Goal: Task Accomplishment & Management: Complete application form

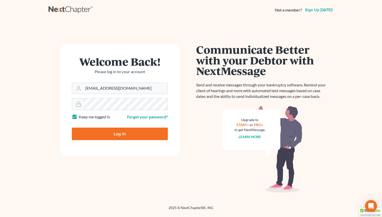
click at [120, 139] on input "Log In" at bounding box center [120, 134] width 96 height 13
type input "Thinking..."
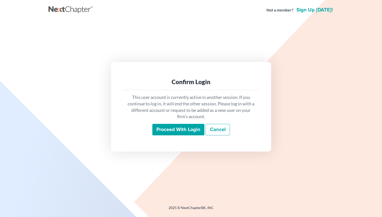
click at [188, 132] on input "Proceed with login" at bounding box center [178, 130] width 52 height 12
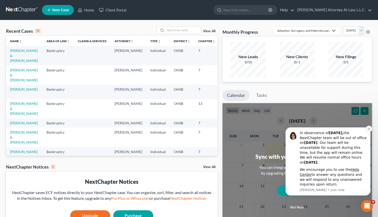
click at [370, 129] on icon "Dismiss notification" at bounding box center [369, 129] width 3 height 3
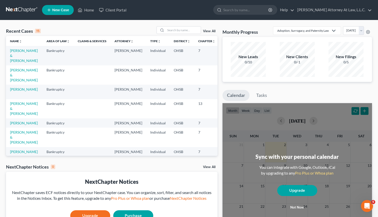
click at [53, 9] on span "New Case" at bounding box center [60, 10] width 17 height 4
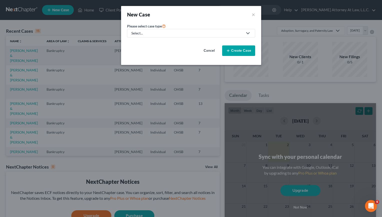
click at [169, 36] on link "Select..." at bounding box center [191, 33] width 128 height 9
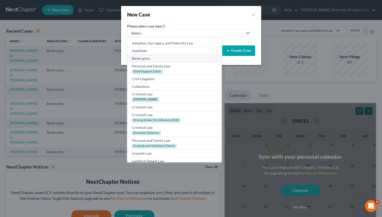
click at [157, 59] on div "Bankruptcy" at bounding box center [174, 58] width 85 height 5
select select "62"
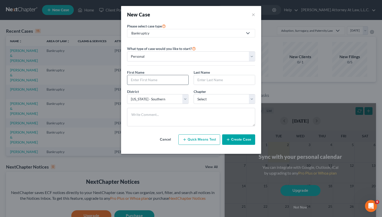
click at [155, 79] on input "text" at bounding box center [157, 80] width 61 height 10
type input "Lysin"
click at [182, 14] on div "New Case ×" at bounding box center [191, 14] width 128 height 7
click at [215, 81] on input "text" at bounding box center [224, 80] width 61 height 10
type input "White"
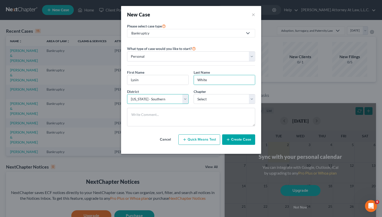
click at [127, 94] on select "Select [US_STATE] - [GEOGRAPHIC_DATA] [US_STATE] - [GEOGRAPHIC_DATA][US_STATE] …" at bounding box center [158, 99] width 62 height 10
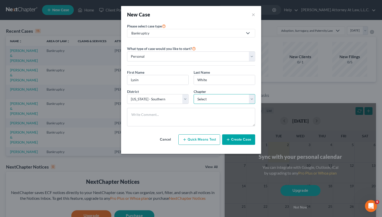
click at [194, 94] on select "Select 7 11 12 13" at bounding box center [225, 99] width 62 height 10
select select "0"
click option "7" at bounding box center [0, 0] width 0 height 0
click at [242, 143] on button "Create Case" at bounding box center [238, 140] width 33 height 11
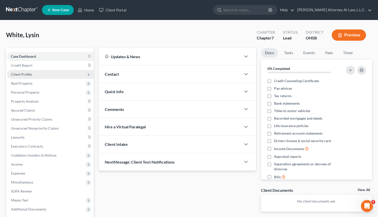
click at [47, 73] on span "Client Profile" at bounding box center [50, 74] width 87 height 9
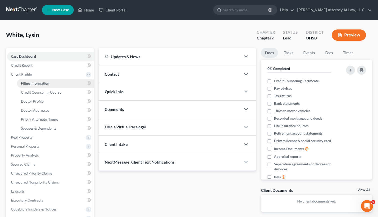
click at [44, 84] on span "Filing Information" at bounding box center [35, 83] width 28 height 4
select select "1"
select select "0"
select select "62"
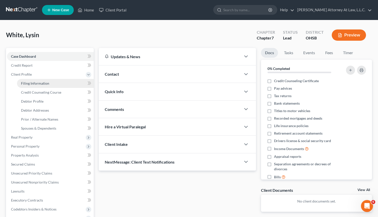
select select "0"
select select "36"
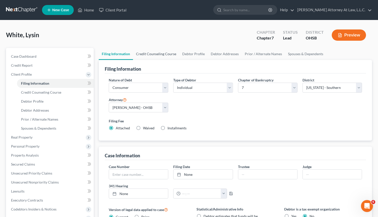
click at [144, 58] on link "Credit Counseling Course" at bounding box center [156, 54] width 46 height 12
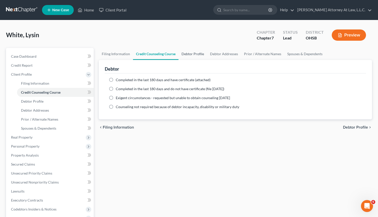
click at [196, 55] on link "Debtor Profile" at bounding box center [193, 54] width 29 height 12
select select "0"
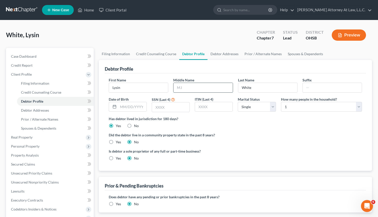
click at [211, 87] on input "text" at bounding box center [203, 88] width 59 height 10
type input "E"
click at [133, 108] on input "text" at bounding box center [132, 107] width 28 height 10
type input "[DATE]"
type input "3982"
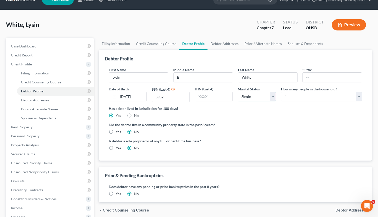
scroll to position [12, 0]
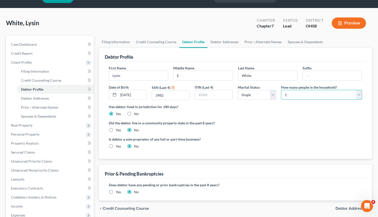
select select "1"
click option "2" at bounding box center [0, 0] width 0 height 0
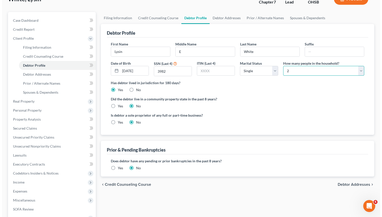
scroll to position [0, 0]
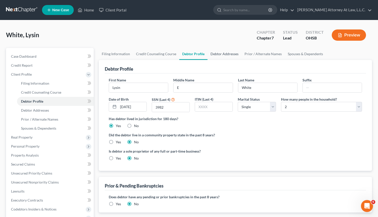
click at [220, 53] on link "Debtor Addresses" at bounding box center [225, 54] width 34 height 12
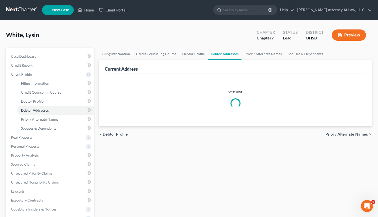
select select "0"
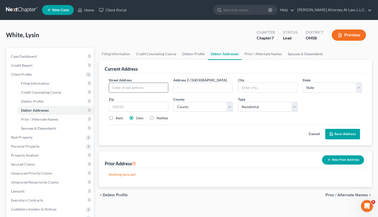
click at [145, 88] on input "text" at bounding box center [138, 88] width 59 height 10
type input "[STREET_ADDRESS][PERSON_NAME]"
type input "[GEOGRAPHIC_DATA]"
select select "36"
type input "43016"
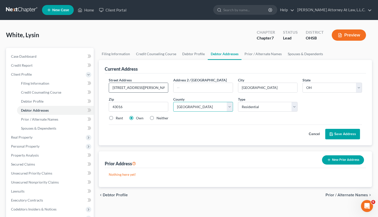
select select "24"
click at [116, 117] on label "Rent" at bounding box center [119, 118] width 7 height 5
click at [118, 117] on input "Rent" at bounding box center [119, 117] width 3 height 3
radio input "true"
click at [341, 135] on button "Save Address" at bounding box center [343, 134] width 35 height 11
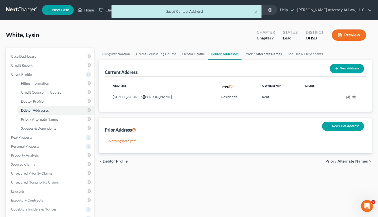
click at [258, 56] on link "Prior / Alternate Names" at bounding box center [263, 54] width 43 height 12
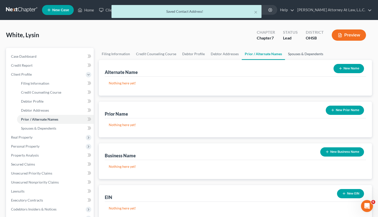
click at [307, 55] on link "Spouses & Dependents" at bounding box center [305, 54] width 41 height 12
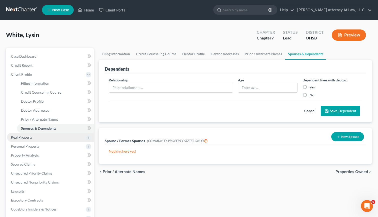
click at [36, 140] on span "Real Property" at bounding box center [50, 137] width 87 height 9
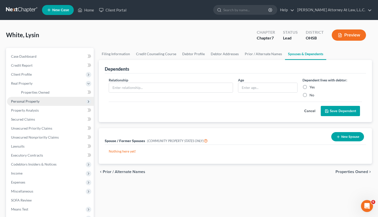
click at [48, 99] on span "Personal Property" at bounding box center [50, 101] width 87 height 9
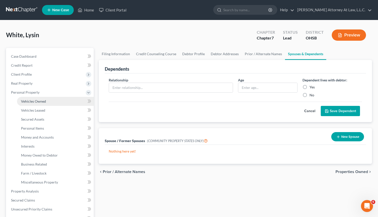
click at [47, 100] on link "Vehicles Owned" at bounding box center [55, 101] width 77 height 9
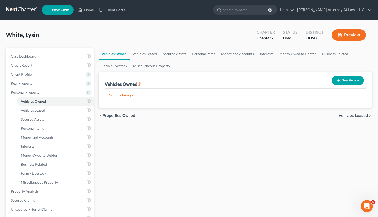
click at [341, 83] on button "New Vehicle" at bounding box center [348, 80] width 32 height 9
select select "0"
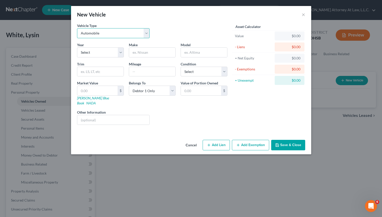
click option "Automobile" at bounding box center [0, 0] width 0 height 0
click at [77, 48] on select "Select 2026 2025 2024 2023 2022 2021 2020 2019 2018 2017 2016 2015 2014 2013 20…" at bounding box center [100, 53] width 47 height 10
select select "13"
click option "2013" at bounding box center [0, 0] width 0 height 0
click at [150, 54] on input "text" at bounding box center [152, 53] width 46 height 10
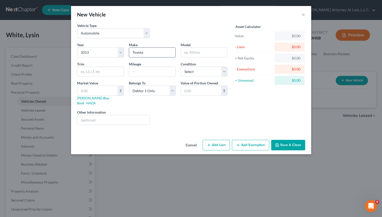
type input "Toyota"
type input "Camry"
type input "155000"
select select "2"
click option "Good" at bounding box center [0, 0] width 0 height 0
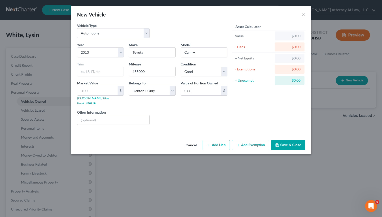
click at [83, 97] on link "[PERSON_NAME] Blue Book" at bounding box center [93, 100] width 32 height 9
click at [102, 91] on input "text" at bounding box center [97, 91] width 40 height 10
type input "6"
type input "6.00"
type input "67"
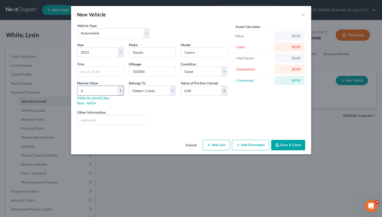
type input "67.00"
type input "677"
type input "677.00"
type input "6775"
type input "6,775.00"
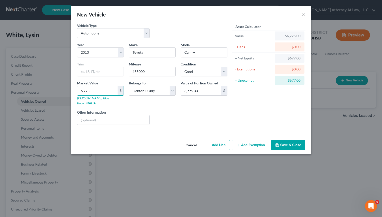
type input "6,775"
click at [223, 142] on button "Add Lien" at bounding box center [216, 145] width 27 height 11
select select "0"
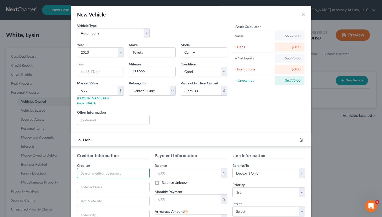
click at [110, 168] on input "text" at bounding box center [113, 173] width 73 height 10
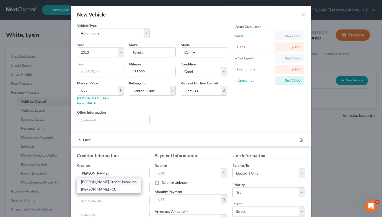
click at [108, 180] on div "[PERSON_NAME] Credit Union, Inc." at bounding box center [109, 182] width 56 height 5
type input "[PERSON_NAME] Credit Union, Inc."
type input "[STREET_ADDRESS]"
type input "[GEOGRAPHIC_DATA]"
select select "36"
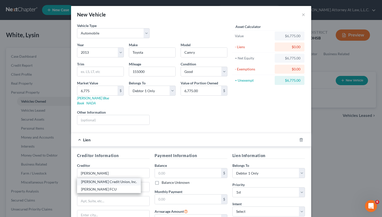
type input "45431"
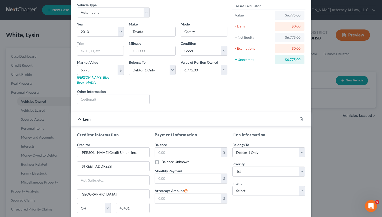
scroll to position [21, 0]
drag, startPoint x: 170, startPoint y: 149, endPoint x: 173, endPoint y: 147, distance: 3.0
click at [170, 149] on input "text" at bounding box center [188, 152] width 66 height 10
type input "11,456.31"
select select "2"
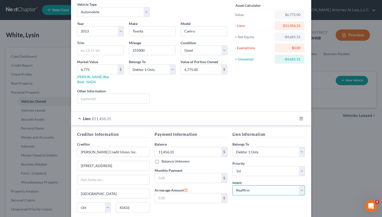
click option "Reaffirm" at bounding box center [0, 0] width 0 height 0
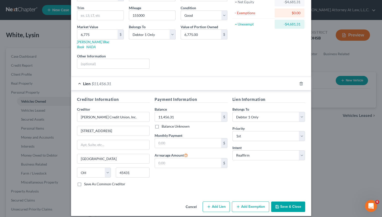
click at [249, 203] on button "Add Exemption" at bounding box center [250, 207] width 37 height 11
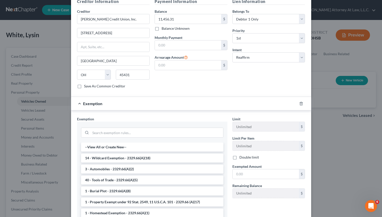
scroll to position [167, 0]
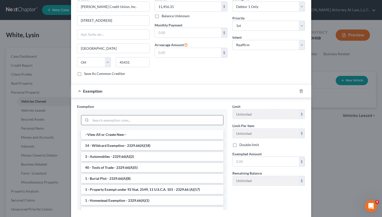
click at [128, 116] on input "search" at bounding box center [157, 121] width 133 height 10
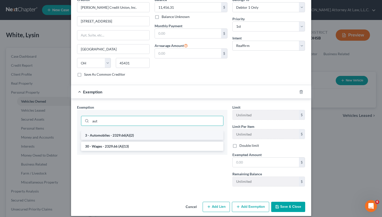
type input "aut"
click at [131, 131] on li "3 - Automobiles - 2329.66(A)(2)" at bounding box center [152, 135] width 142 height 9
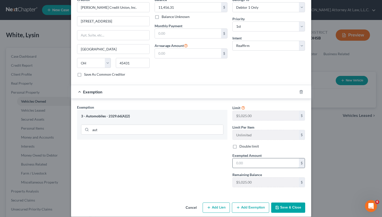
click at [266, 159] on input "text" at bounding box center [266, 164] width 66 height 10
type input "5,025"
click at [292, 205] on button "Save & Close" at bounding box center [288, 208] width 34 height 11
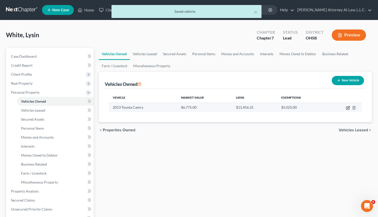
click at [348, 107] on icon "button" at bounding box center [348, 108] width 4 height 4
select select "0"
select select "13"
select select "2"
select select "0"
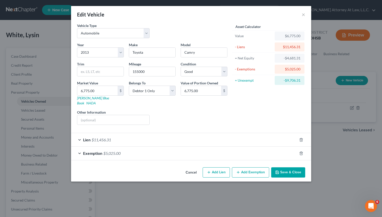
click at [243, 168] on button "Add Exemption" at bounding box center [250, 173] width 37 height 11
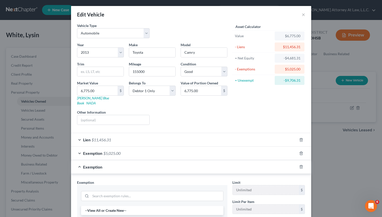
scroll to position [55, 0]
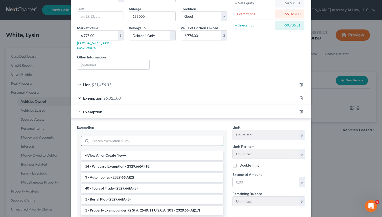
drag, startPoint x: 121, startPoint y: 137, endPoint x: 124, endPoint y: 139, distance: 3.5
click at [120, 137] on input "search" at bounding box center [157, 141] width 133 height 10
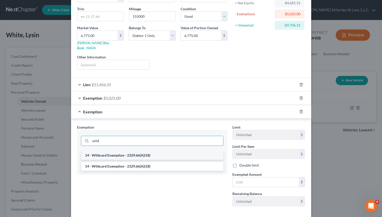
type input "wild"
click at [132, 151] on li "14 - Wildcard Exemption - 2329.66(A)(18)" at bounding box center [152, 155] width 142 height 9
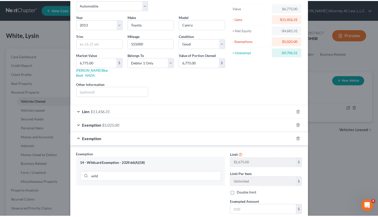
scroll to position [4, 0]
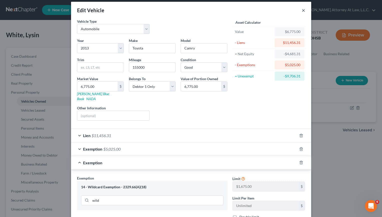
click at [302, 11] on button "×" at bounding box center [304, 10] width 4 height 6
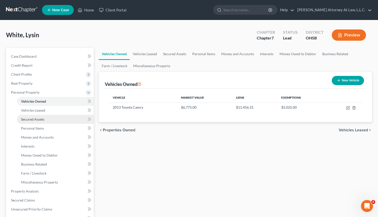
click at [47, 119] on link "Secured Assets" at bounding box center [55, 119] width 77 height 9
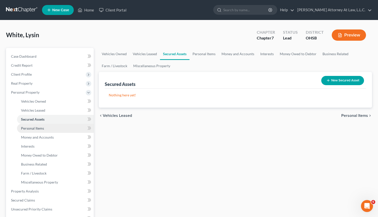
click at [49, 129] on link "Personal Items" at bounding box center [55, 128] width 77 height 9
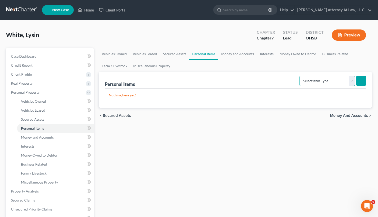
click at [300, 76] on select "Select Item Type Clothing Collectibles Of Value Electronics Firearms Household …" at bounding box center [328, 81] width 56 height 10
select select "clothing"
click option "Clothing" at bounding box center [0, 0] width 0 height 0
click at [363, 81] on icon "submit" at bounding box center [361, 81] width 4 height 4
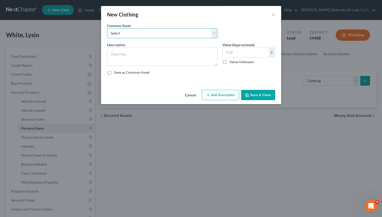
select select "0"
click option "Personal clothing" at bounding box center [0, 0] width 0 height 0
type textarea "Personal clothing"
type input "20.00"
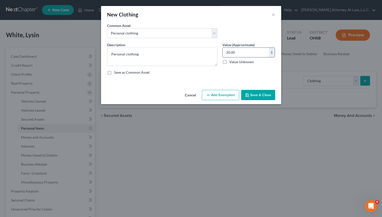
click at [248, 53] on input "20.00" at bounding box center [246, 53] width 46 height 10
type input "200"
click at [257, 94] on button "Save & Close" at bounding box center [258, 95] width 34 height 11
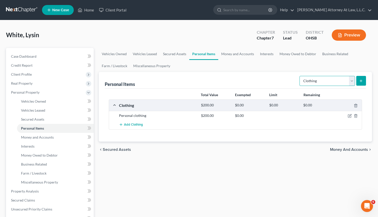
select select "household_goods"
click option "Household Goods" at bounding box center [0, 0] width 0 height 0
click at [360, 81] on icon "submit" at bounding box center [361, 81] width 4 height 4
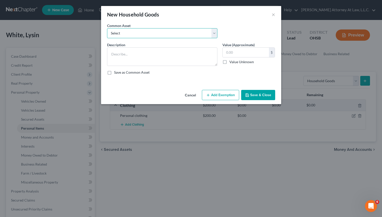
select select "0"
click option "Household furniture" at bounding box center [0, 0] width 0 height 0
type textarea "Household furniture"
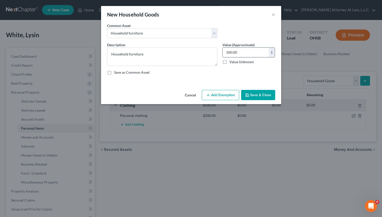
click at [258, 56] on input "100.00" at bounding box center [246, 53] width 46 height 10
click at [258, 55] on input "100.00" at bounding box center [246, 53] width 46 height 10
click at [254, 56] on input "100.00" at bounding box center [246, 53] width 46 height 10
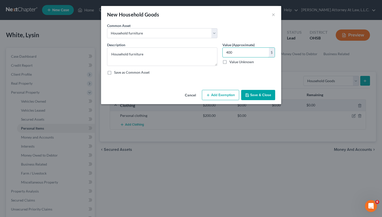
type input "400"
click at [255, 95] on button "Save & Close" at bounding box center [258, 95] width 34 height 11
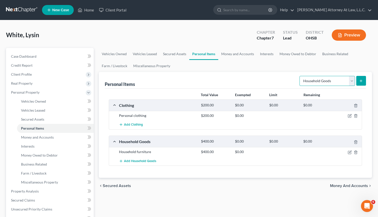
select select "electronics"
click option "Electronics" at bounding box center [0, 0] width 0 height 0
click at [361, 79] on icon "submit" at bounding box center [361, 81] width 4 height 4
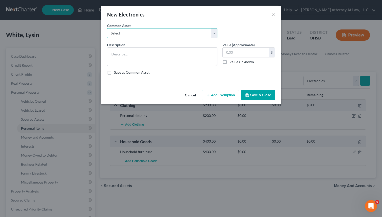
select select "0"
click option "Household electronics" at bounding box center [0, 0] width 0 height 0
type textarea "Household electronics"
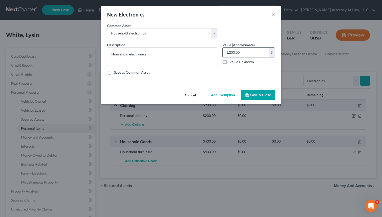
click at [243, 53] on input "1,200.00" at bounding box center [246, 53] width 46 height 10
click at [244, 52] on input "1,200.00" at bounding box center [246, 53] width 46 height 10
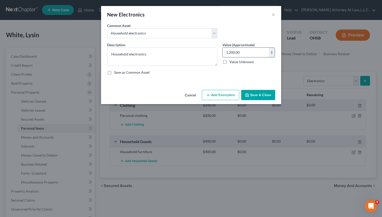
click at [244, 52] on input "1,200.00" at bounding box center [246, 53] width 46 height 10
drag, startPoint x: 243, startPoint y: 53, endPoint x: 217, endPoint y: 55, distance: 25.9
click at [223, 55] on input "1,200.00" at bounding box center [246, 53] width 46 height 10
drag, startPoint x: 224, startPoint y: 53, endPoint x: 246, endPoint y: 51, distance: 21.8
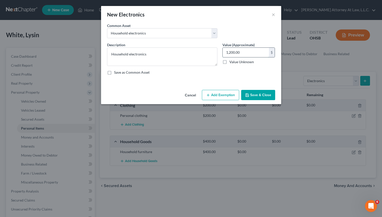
click at [246, 51] on input "1,200.00" at bounding box center [246, 53] width 46 height 10
type input "200"
click at [257, 94] on button "Save & Close" at bounding box center [258, 95] width 34 height 11
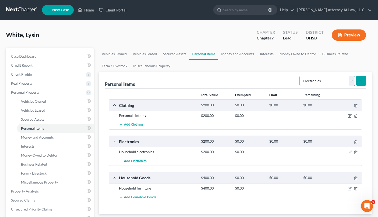
select select "pets"
click option "Pet(s)" at bounding box center [0, 0] width 0 height 0
click at [359, 80] on button "submit" at bounding box center [362, 81] width 10 height 10
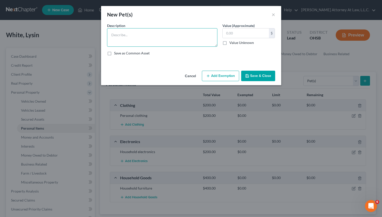
click at [140, 38] on textarea at bounding box center [162, 37] width 110 height 19
type textarea "Cat"
click at [245, 33] on input "text" at bounding box center [246, 34] width 46 height 10
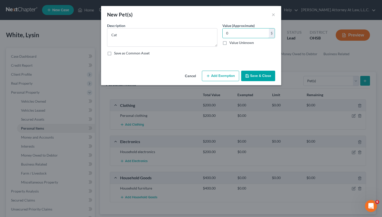
type input "0"
click at [265, 76] on button "Save & Close" at bounding box center [258, 76] width 34 height 11
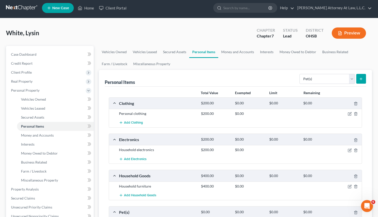
scroll to position [24, 0]
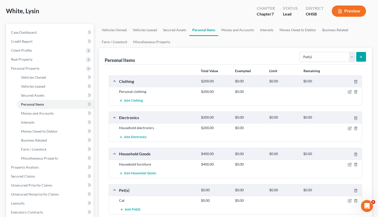
click at [353, 92] on div at bounding box center [348, 91] width 27 height 5
click at [352, 92] on icon "button" at bounding box center [350, 92] width 4 height 4
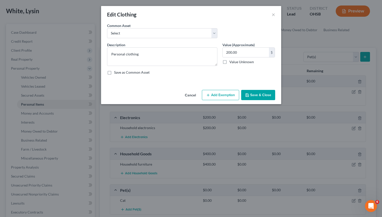
click at [225, 95] on button "Add Exemption" at bounding box center [220, 95] width 37 height 11
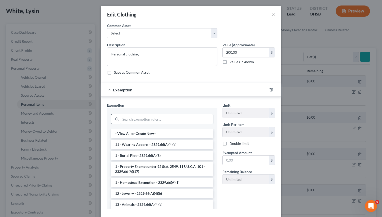
click at [147, 120] on input "search" at bounding box center [167, 120] width 93 height 10
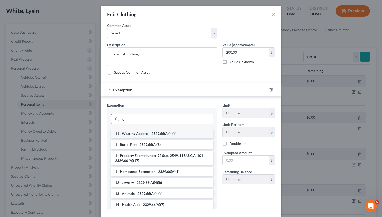
type input "c"
click at [159, 133] on li "11 - Wearing Apparel - 2329.66(A)(4)(a)" at bounding box center [162, 133] width 102 height 9
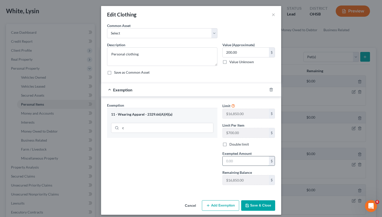
click at [255, 163] on input "text" at bounding box center [246, 162] width 46 height 10
type input "200"
click at [264, 208] on button "Save & Close" at bounding box center [258, 206] width 34 height 11
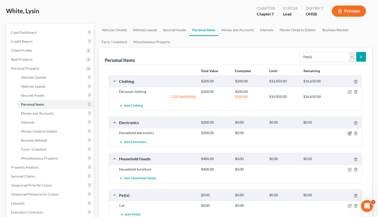
click at [351, 134] on icon "button" at bounding box center [349, 133] width 3 height 3
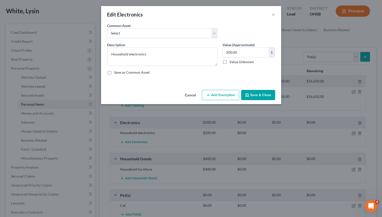
click at [221, 91] on button "Add Exemption" at bounding box center [220, 95] width 37 height 11
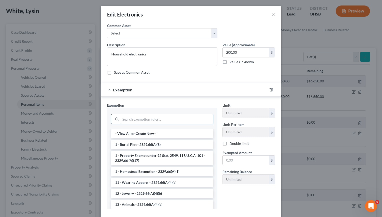
click at [137, 119] on input "search" at bounding box center [167, 120] width 93 height 10
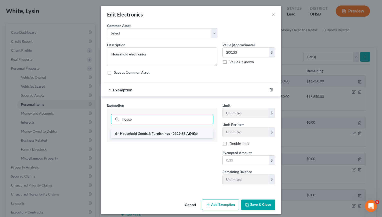
type input "house"
click at [143, 134] on li "6 - Household Goods & Furnishings - 2329.66(A)(4)(a)" at bounding box center [162, 133] width 102 height 9
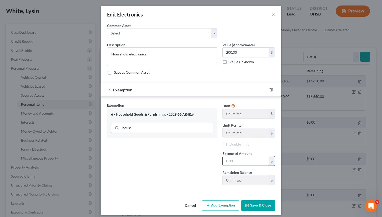
click at [242, 161] on input "text" at bounding box center [246, 162] width 46 height 10
type input "200"
click at [268, 204] on button "Save & Close" at bounding box center [258, 206] width 34 height 11
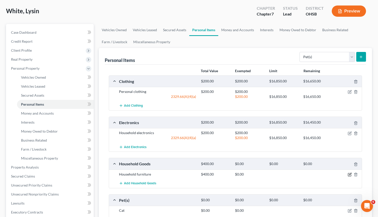
click at [352, 174] on icon "button" at bounding box center [350, 175] width 4 height 4
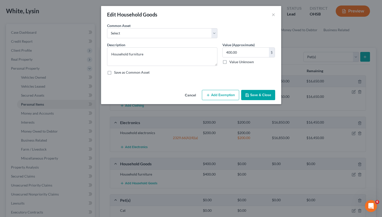
click at [222, 97] on button "Add Exemption" at bounding box center [220, 95] width 37 height 11
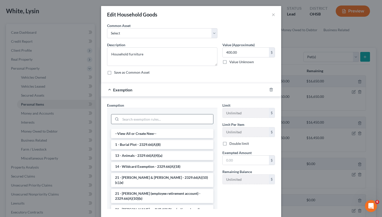
click at [146, 121] on input "search" at bounding box center [167, 120] width 93 height 10
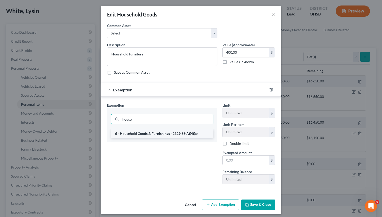
type input "house"
click at [156, 133] on li "6 - Household Goods & Furnishings - 2329.66(A)(4)(a)" at bounding box center [162, 133] width 102 height 9
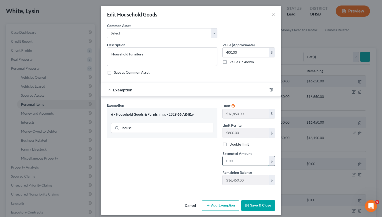
drag, startPoint x: 237, startPoint y: 161, endPoint x: 235, endPoint y: 158, distance: 3.5
click at [237, 161] on input "text" at bounding box center [246, 162] width 46 height 10
type input "400"
click at [261, 203] on button "Save & Close" at bounding box center [258, 206] width 34 height 11
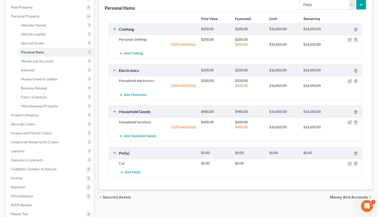
scroll to position [92, 0]
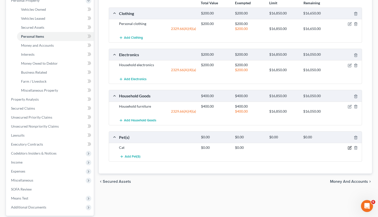
click at [350, 149] on icon "button" at bounding box center [350, 148] width 4 height 4
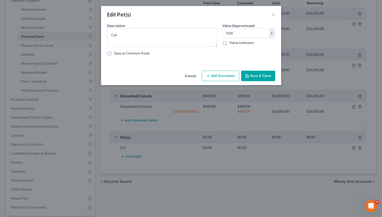
click at [223, 78] on button "Add Exemption" at bounding box center [220, 76] width 37 height 11
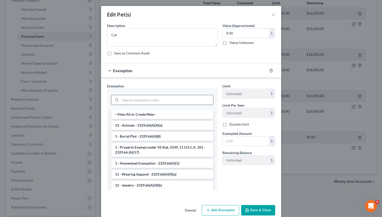
click at [136, 100] on input "search" at bounding box center [167, 100] width 93 height 10
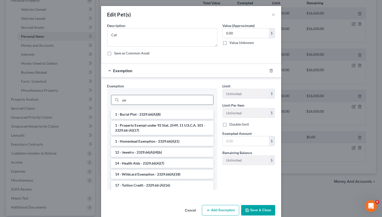
type input "p"
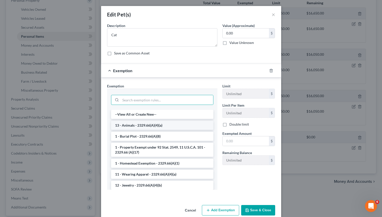
click at [163, 124] on li "13 - Animals - 2329.66(A)(4)(a)" at bounding box center [162, 125] width 102 height 9
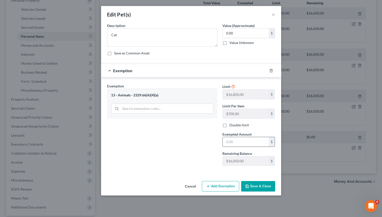
click at [257, 143] on input "text" at bounding box center [246, 142] width 46 height 10
type input "0"
click at [249, 188] on icon "button" at bounding box center [247, 187] width 4 height 4
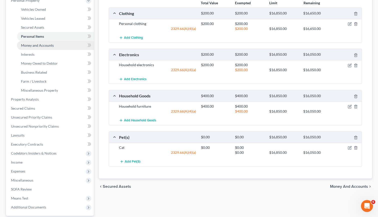
click at [51, 46] on span "Money and Accounts" at bounding box center [37, 45] width 33 height 4
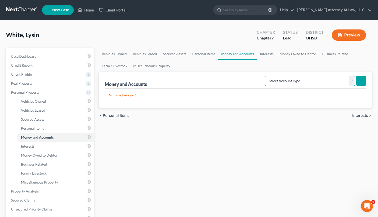
click at [265, 76] on select "Select Account Type Brokerage Cash on Hand Certificates of Deposit Checking Acc…" at bounding box center [310, 81] width 90 height 10
select select "checking"
click option "Checking Account" at bounding box center [0, 0] width 0 height 0
click at [364, 81] on button "submit" at bounding box center [362, 81] width 10 height 10
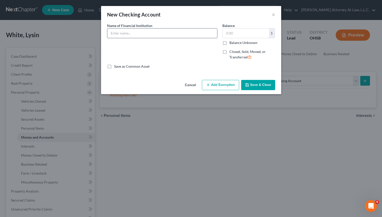
click at [160, 33] on input "text" at bounding box center [162, 34] width 110 height 10
type input "Checking - Chime"
type input "500"
click at [229, 85] on button "Add Exemption" at bounding box center [220, 85] width 37 height 11
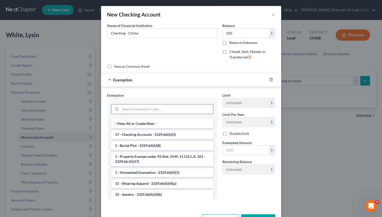
click at [134, 108] on input "search" at bounding box center [167, 110] width 93 height 10
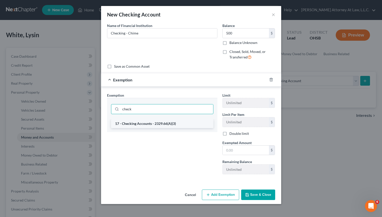
type input "check"
click at [129, 122] on li "17 - Checking Accounts - 2329.66(A)(3)" at bounding box center [162, 123] width 102 height 9
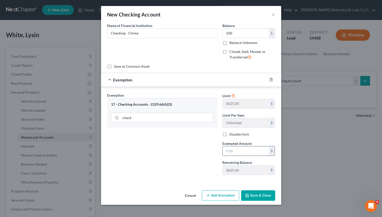
click at [250, 152] on input "text" at bounding box center [246, 152] width 46 height 10
type input "500"
drag, startPoint x: 255, startPoint y: 199, endPoint x: 252, endPoint y: 194, distance: 5.6
click at [255, 199] on button "Save & Close" at bounding box center [258, 196] width 34 height 11
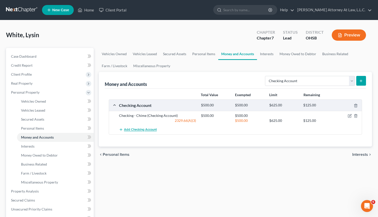
click at [130, 131] on span "Add Checking Account" at bounding box center [140, 130] width 33 height 4
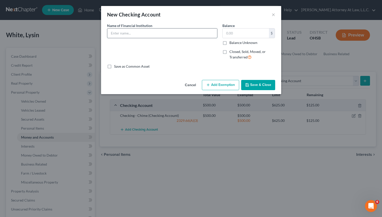
click at [156, 35] on input "text" at bounding box center [162, 34] width 110 height 10
type input "Checking - [GEOGRAPHIC_DATA]"
click at [241, 32] on input "text" at bounding box center [246, 34] width 46 height 10
type input "150"
click at [221, 85] on button "Add Exemption" at bounding box center [220, 85] width 37 height 11
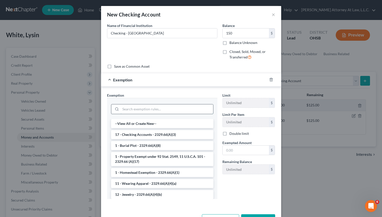
click at [151, 107] on input "search" at bounding box center [167, 110] width 93 height 10
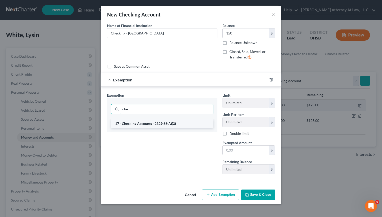
type input "chec"
drag, startPoint x: 154, startPoint y: 124, endPoint x: 158, endPoint y: 125, distance: 3.6
click at [154, 124] on li "17 - Checking Accounts - 2329.66(A)(3)" at bounding box center [162, 123] width 102 height 9
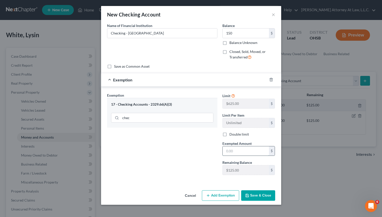
click at [250, 152] on input "text" at bounding box center [246, 152] width 46 height 10
type input "2"
type input "125"
click at [238, 32] on input "150" at bounding box center [246, 34] width 46 height 10
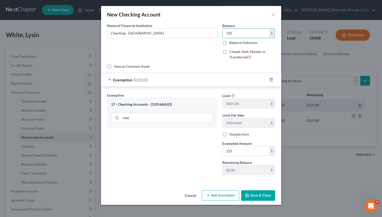
type input "125"
click at [265, 194] on button "Save & Close" at bounding box center [258, 196] width 34 height 11
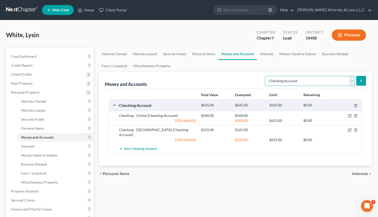
select select "savings"
click option "Savings Account" at bounding box center [0, 0] width 0 height 0
click at [358, 83] on button "submit" at bounding box center [362, 81] width 10 height 10
click at [361, 81] on icon "submit" at bounding box center [361, 81] width 4 height 4
click at [365, 81] on button "submit" at bounding box center [362, 81] width 10 height 10
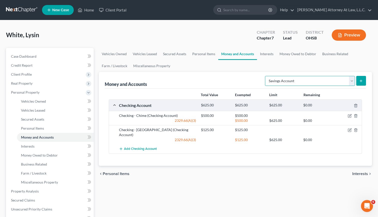
click option "Savings Account" at bounding box center [0, 0] width 0 height 0
click at [362, 80] on icon "submit" at bounding box center [361, 81] width 4 height 4
click at [46, 146] on link "Interests" at bounding box center [55, 146] width 77 height 9
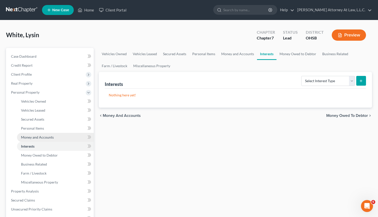
click at [53, 137] on span "Money and Accounts" at bounding box center [37, 137] width 33 height 4
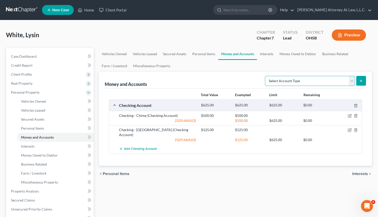
click at [265, 76] on select "Select Account Type Brokerage Cash on Hand Certificates of Deposit Checking Acc…" at bounding box center [310, 81] width 90 height 10
select select "savings"
click option "Savings Account" at bounding box center [0, 0] width 0 height 0
click at [357, 80] on button "submit" at bounding box center [362, 81] width 10 height 10
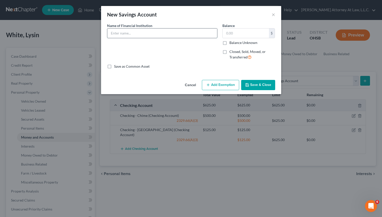
click at [158, 38] on input "text" at bounding box center [162, 34] width 110 height 10
type input "Savings - Chime"
type input "40"
drag, startPoint x: 206, startPoint y: 84, endPoint x: 192, endPoint y: 87, distance: 14.7
click at [207, 84] on icon "button" at bounding box center [208, 85] width 4 height 4
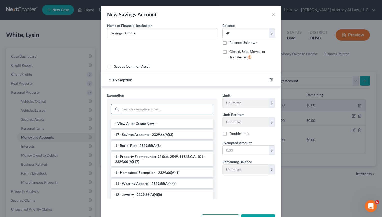
click at [134, 113] on input "search" at bounding box center [167, 110] width 93 height 10
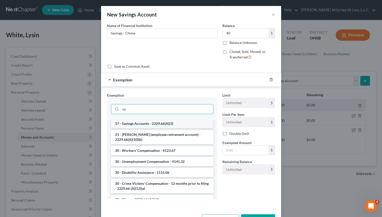
type input "sa"
click at [137, 121] on li "17 - Savings Accounts - 2329.66(A)(3)" at bounding box center [162, 123] width 102 height 9
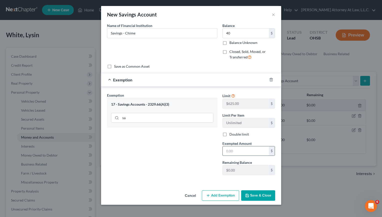
click at [244, 152] on input "text" at bounding box center [246, 152] width 46 height 10
type input "0"
click at [260, 193] on button "Save & Close" at bounding box center [258, 196] width 34 height 11
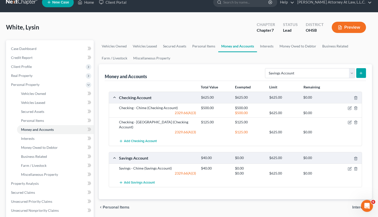
scroll to position [8, 0]
click at [138, 181] on span "Add Savings Account" at bounding box center [139, 183] width 31 height 4
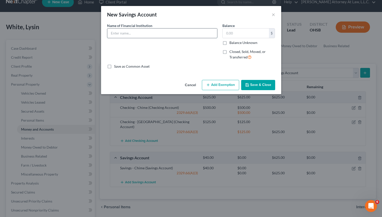
click at [154, 34] on input "text" at bounding box center [162, 34] width 110 height 10
type input "Savings - [GEOGRAPHIC_DATA]"
click at [190, 83] on button "Cancel" at bounding box center [190, 86] width 19 height 10
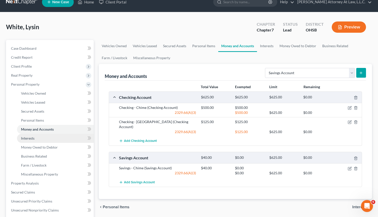
click at [37, 137] on link "Interests" at bounding box center [55, 138] width 77 height 9
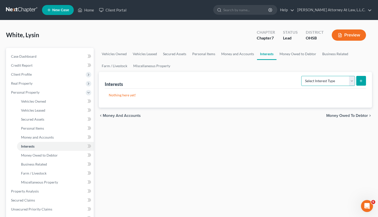
click at [302, 76] on select "Select Interest Type 401K Annuity Bond Education IRA Government Bond Government…" at bounding box center [329, 81] width 54 height 10
drag, startPoint x: 65, startPoint y: 157, endPoint x: 124, endPoint y: 156, distance: 59.1
click at [65, 157] on link "Money Owed to Debtor" at bounding box center [55, 155] width 77 height 9
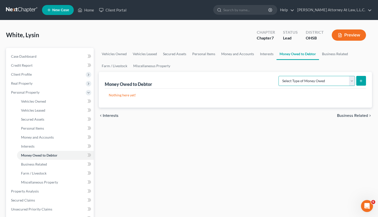
click at [279, 76] on select "Select Type of Money Owed Accounts Receivable Alimony Child Support Claims Agai…" at bounding box center [317, 81] width 77 height 10
click at [47, 138] on span "Money and Accounts" at bounding box center [37, 137] width 33 height 4
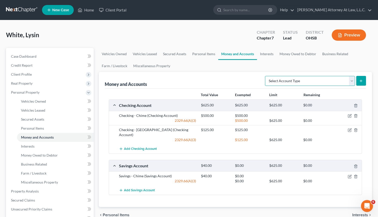
click at [265, 76] on select "Select Account Type Brokerage Cash on Hand Certificates of Deposit Checking Acc…" at bounding box center [310, 81] width 90 height 10
select select "security_deposits"
click option "Security Deposits or Prepayments" at bounding box center [0, 0] width 0 height 0
click at [361, 84] on button "submit" at bounding box center [362, 81] width 10 height 10
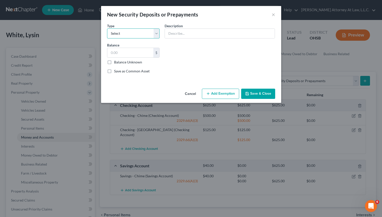
select select "3"
click option "Security Deposit On Rental Unit" at bounding box center [0, 0] width 0 height 0
click at [187, 35] on input "text" at bounding box center [220, 34] width 110 height 10
type input "R"
type input "Apartment Security Deposit"
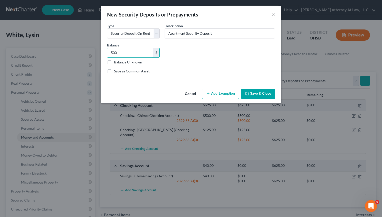
type input "500"
click at [253, 91] on button "Save & Close" at bounding box center [258, 94] width 34 height 11
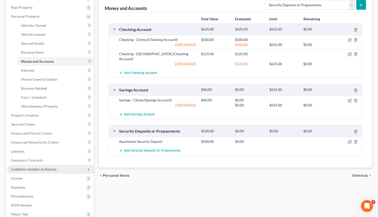
scroll to position [104, 0]
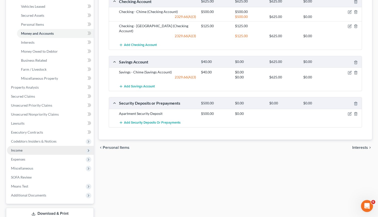
click at [32, 148] on span "Income" at bounding box center [50, 150] width 87 height 9
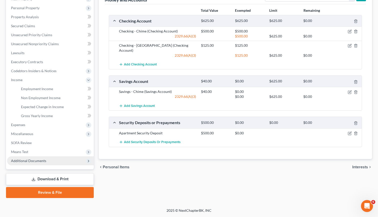
scroll to position [84, 0]
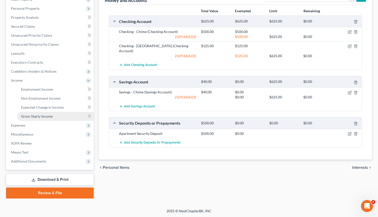
click at [39, 115] on span "Gross Yearly Income" at bounding box center [37, 116] width 32 height 4
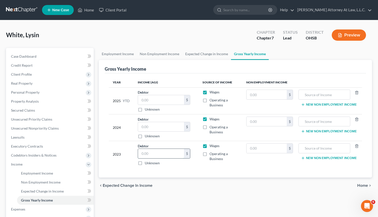
click at [169, 152] on input "text" at bounding box center [161, 154] width 46 height 10
type input "23,750"
click at [164, 125] on input "text" at bounding box center [161, 127] width 46 height 10
type input "13,211"
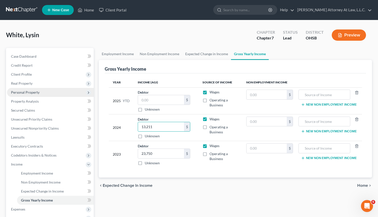
click at [43, 91] on span "Personal Property" at bounding box center [50, 92] width 87 height 9
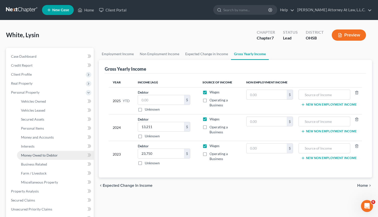
click at [46, 156] on span "Money Owed to Debtor" at bounding box center [39, 155] width 37 height 4
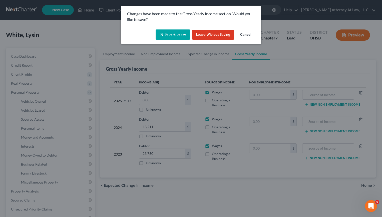
click at [181, 32] on button "Save & Leave" at bounding box center [173, 35] width 35 height 11
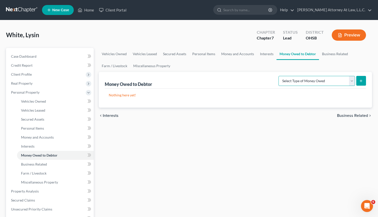
click at [279, 76] on select "Select Type of Money Owed Accounts Receivable Alimony Child Support Claims Agai…" at bounding box center [317, 81] width 77 height 10
select select "expected_tax_refund"
click option "Expected Tax Refund and Unused NOLs" at bounding box center [0, 0] width 0 height 0
click at [362, 84] on button "submit" at bounding box center [362, 81] width 10 height 10
select select "0"
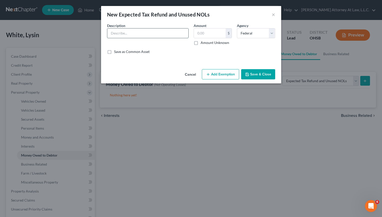
click at [129, 31] on input "text" at bounding box center [147, 34] width 81 height 10
type input "2024 Refund"
type input "381"
click at [259, 77] on button "Save & Close" at bounding box center [258, 74] width 34 height 11
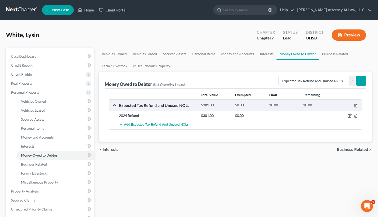
click at [162, 126] on span "Add Expected Tax Refund and Unused NOLs" at bounding box center [156, 125] width 65 height 4
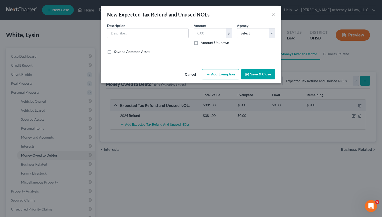
drag, startPoint x: 223, startPoint y: 73, endPoint x: 166, endPoint y: 83, distance: 58.1
click at [223, 73] on button "Add Exemption" at bounding box center [220, 74] width 37 height 11
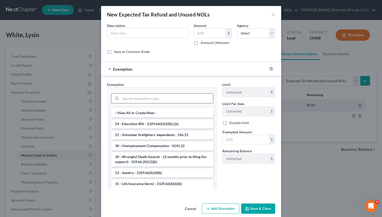
click at [134, 98] on input "search" at bounding box center [167, 99] width 93 height 10
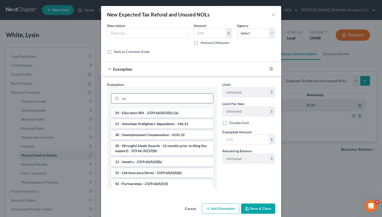
type input "r"
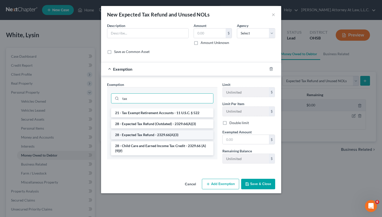
type input "tax"
click at [150, 138] on li "28 - Expected Tax Refund - 2329.66(A)(3)" at bounding box center [162, 135] width 102 height 9
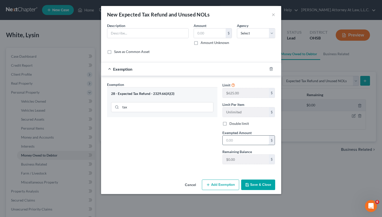
click at [243, 143] on input "text" at bounding box center [246, 141] width 46 height 10
click at [193, 186] on button "Cancel" at bounding box center [190, 185] width 19 height 10
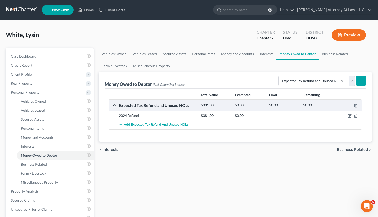
click at [149, 117] on div "2024 Refund" at bounding box center [158, 115] width 82 height 5
click at [349, 115] on icon "button" at bounding box center [350, 116] width 4 height 4
select select "0"
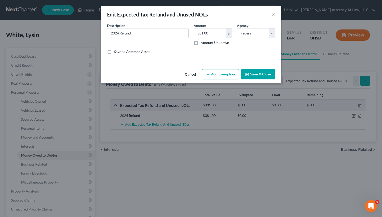
click at [231, 75] on button "Add Exemption" at bounding box center [220, 74] width 37 height 11
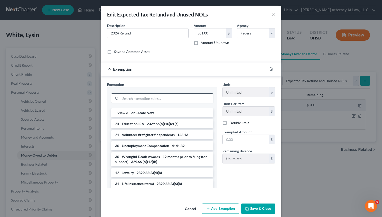
click at [132, 101] on input "search" at bounding box center [167, 99] width 93 height 10
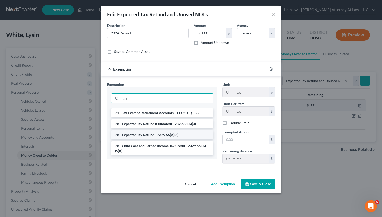
type input "tax"
drag, startPoint x: 152, startPoint y: 135, endPoint x: 184, endPoint y: 134, distance: 32.0
click at [152, 135] on li "28 - Expected Tax Refund - 2329.66(A)(3)" at bounding box center [162, 135] width 102 height 9
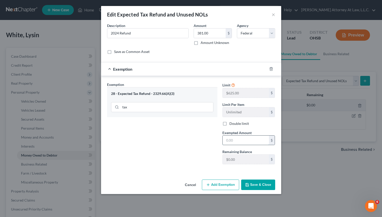
click at [249, 142] on input "text" at bounding box center [246, 141] width 46 height 10
type input "381"
click at [267, 185] on button "Save & Close" at bounding box center [258, 185] width 34 height 11
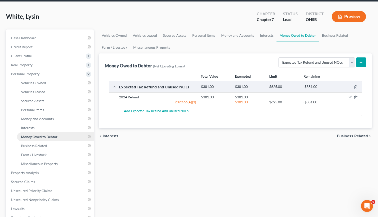
scroll to position [20, 0]
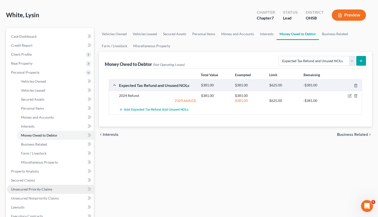
click at [43, 188] on span "Unsecured Priority Claims" at bounding box center [31, 189] width 41 height 4
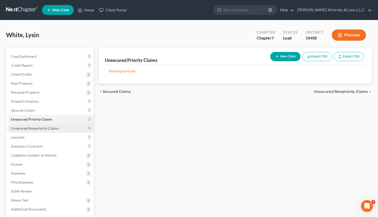
click at [45, 128] on span "Unsecured Nonpriority Claims" at bounding box center [35, 128] width 48 height 4
click at [45, 119] on span "Unsecured Priority Claims" at bounding box center [31, 119] width 41 height 4
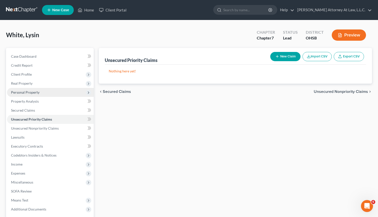
click at [25, 92] on span "Personal Property" at bounding box center [25, 92] width 29 height 4
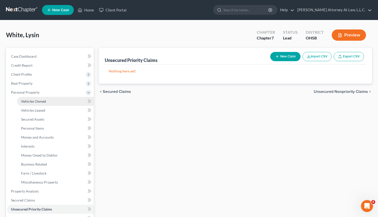
click at [30, 103] on span "Vehicles Owned" at bounding box center [33, 101] width 25 height 4
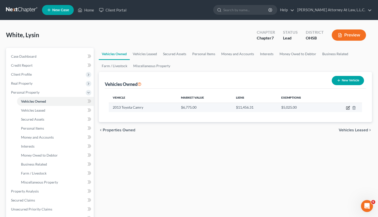
click at [348, 107] on icon "button" at bounding box center [348, 108] width 4 height 4
select select "0"
select select "13"
select select "2"
select select "0"
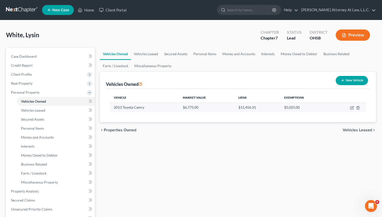
select select "36"
select select "0"
select select "2"
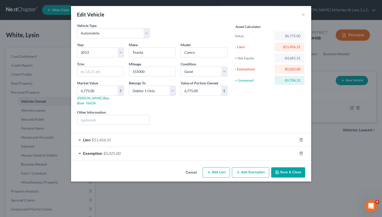
click at [92, 138] on span "$11,456.31" at bounding box center [102, 140] width 20 height 5
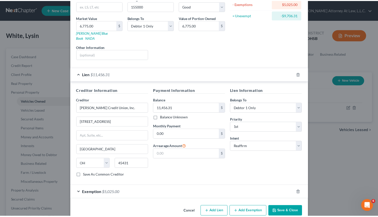
scroll to position [70, 0]
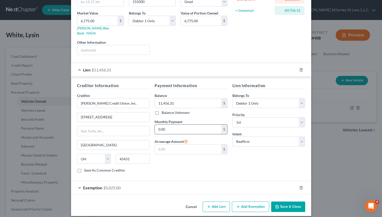
click at [179, 125] on input "0.00" at bounding box center [188, 130] width 66 height 10
type input "352.54"
click at [296, 204] on button "Save & Close" at bounding box center [288, 207] width 34 height 11
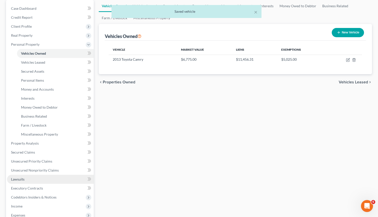
scroll to position [56, 0]
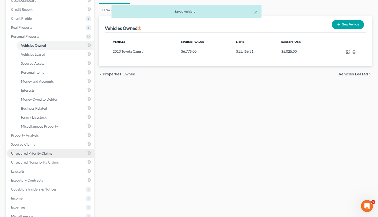
click at [42, 154] on span "Unsecured Priority Claims" at bounding box center [31, 153] width 41 height 4
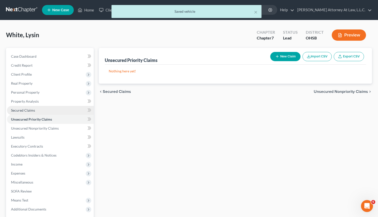
click at [34, 112] on span "Secured Claims" at bounding box center [23, 110] width 24 height 4
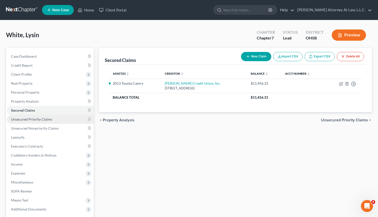
click at [50, 121] on span "Unsecured Priority Claims" at bounding box center [31, 119] width 41 height 4
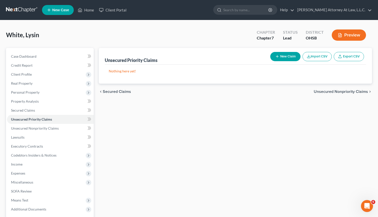
click at [282, 54] on button "New Claim" at bounding box center [286, 56] width 30 height 9
select select "0"
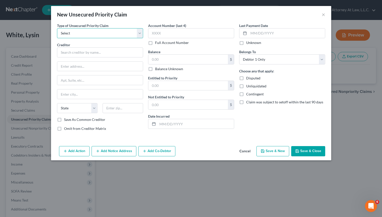
select select "0"
click option "Taxes & Other Government Units" at bounding box center [0, 0] width 0 height 0
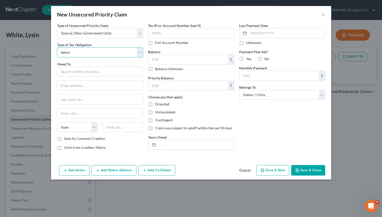
select select "0"
click option "Federal" at bounding box center [0, 0] width 0 height 0
drag, startPoint x: 75, startPoint y: 68, endPoint x: 75, endPoint y: 72, distance: 4.0
click at [75, 72] on input "text" at bounding box center [100, 72] width 86 height 10
type input "Internal"
